Goal: Information Seeking & Learning: Learn about a topic

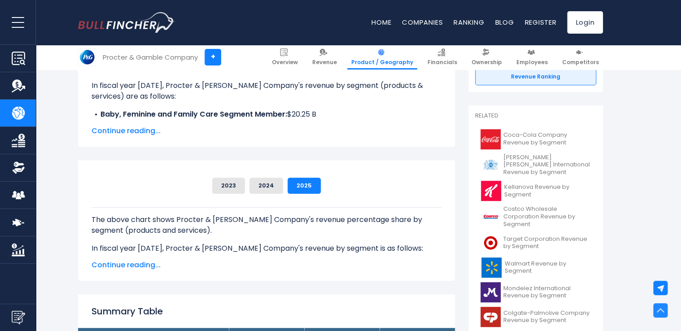
scroll to position [156, 0]
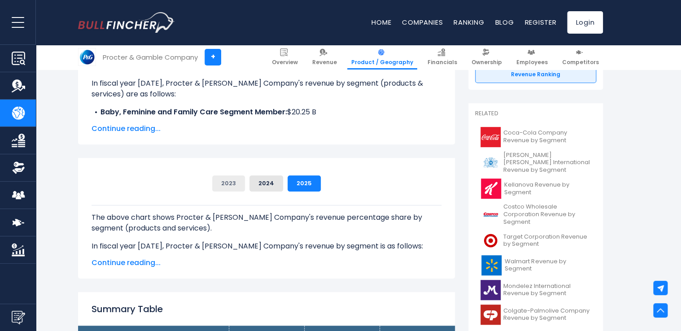
click at [229, 189] on button "2023" at bounding box center [228, 183] width 33 height 16
click at [135, 125] on span "Continue reading..." at bounding box center [267, 128] width 350 height 11
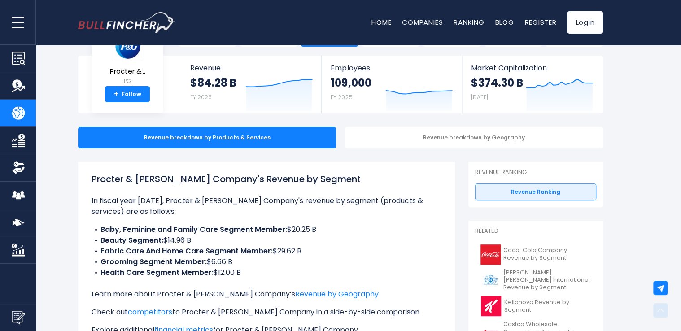
scroll to position [36, 0]
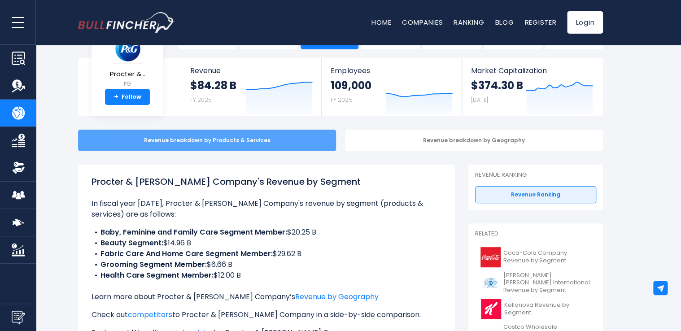
click at [278, 146] on div "Revenue breakdown by Products & Services" at bounding box center [207, 141] width 258 height 22
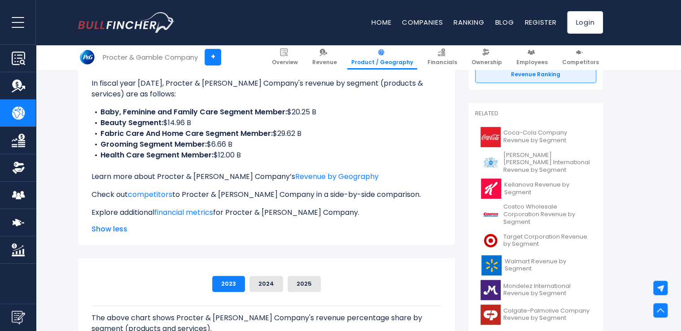
scroll to position [142, 0]
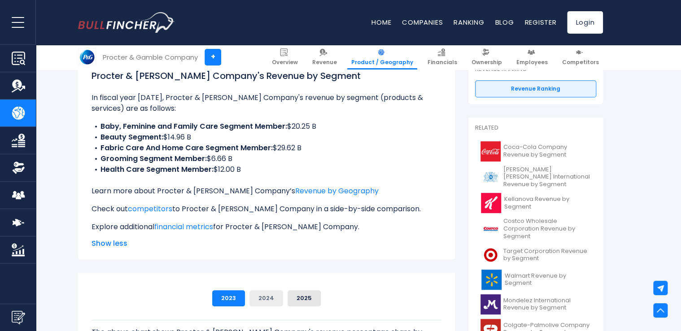
click at [267, 302] on button "2024" at bounding box center [266, 298] width 34 height 16
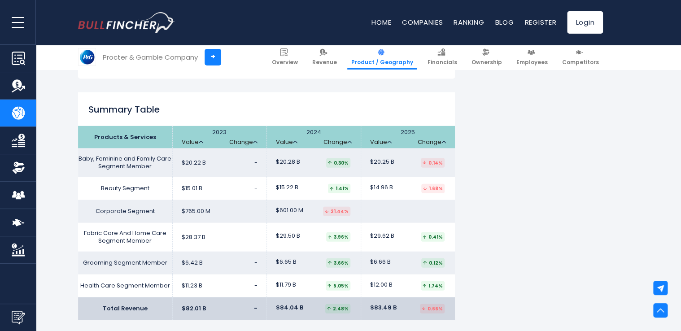
scroll to position [897, 0]
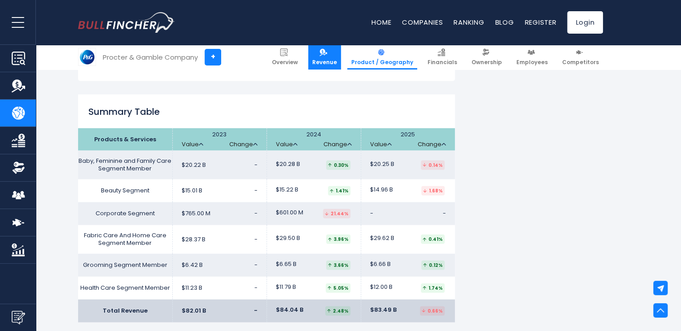
click at [326, 65] on span "Revenue" at bounding box center [324, 62] width 25 height 7
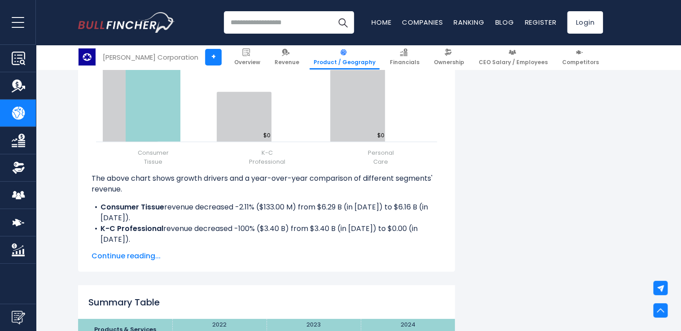
scroll to position [1168, 0]
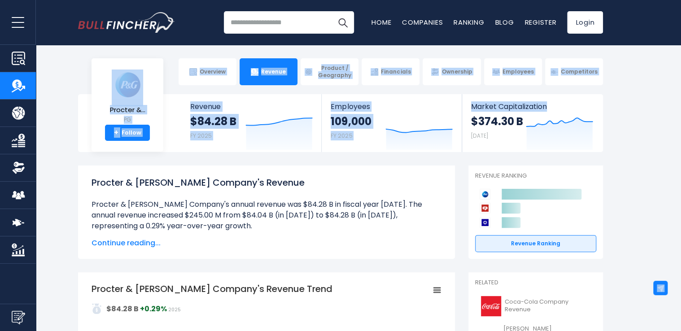
drag, startPoint x: 680, startPoint y: 33, endPoint x: 681, endPoint y: 43, distance: 9.4
click at [681, 43] on html "Overview Revenue Product / Geography" at bounding box center [340, 165] width 681 height 331
